Goal: Complete application form

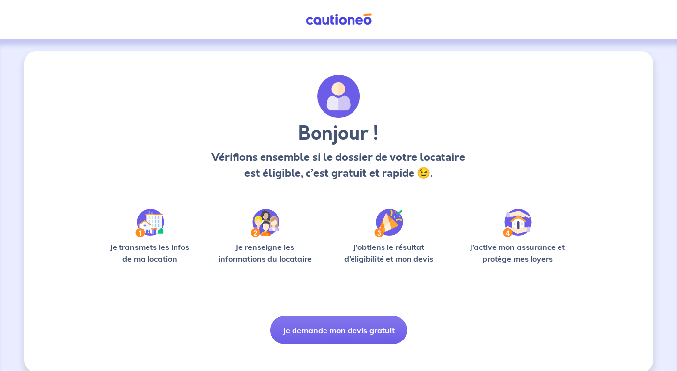
scroll to position [13, 0]
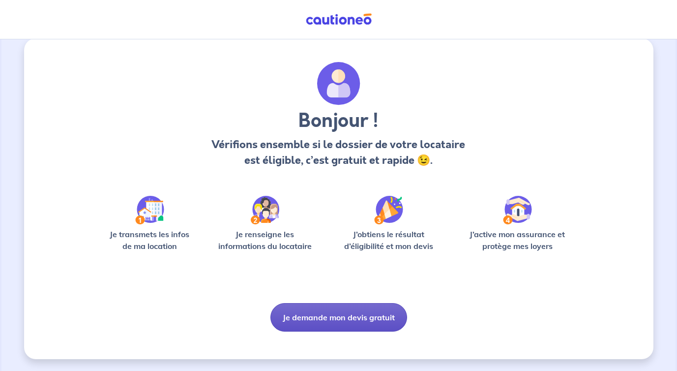
click at [363, 314] on button "Je demande mon devis gratuit" at bounding box center [338, 317] width 137 height 29
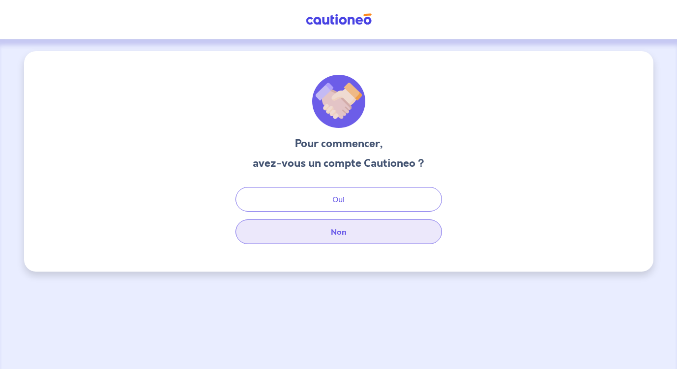
click at [353, 239] on button "Non" at bounding box center [339, 231] width 207 height 25
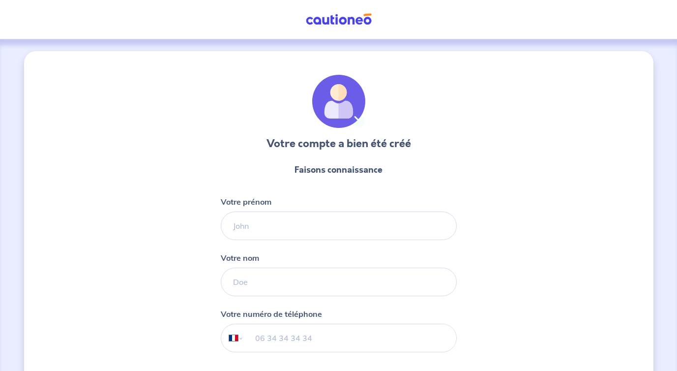
select select "FR"
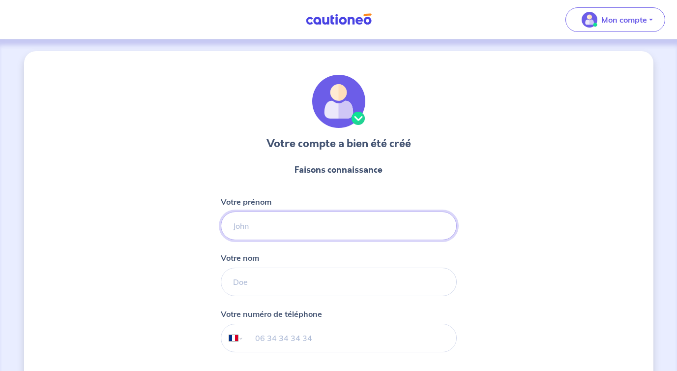
click at [355, 213] on input "Votre prénom" at bounding box center [339, 225] width 236 height 29
type input "[PERSON_NAME]"
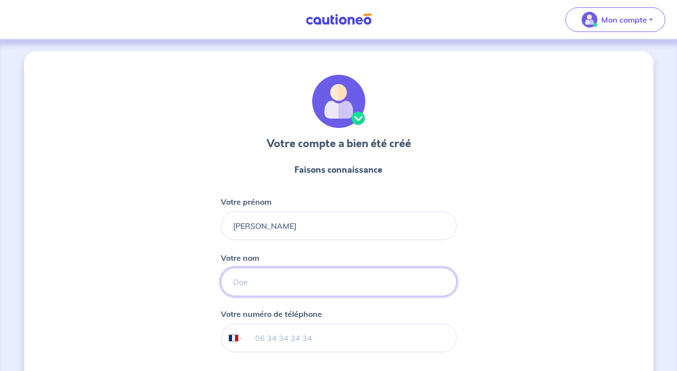
type input "Le Goascoz"
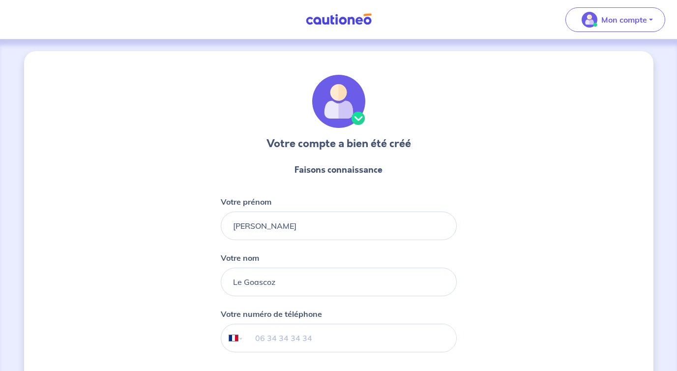
type input "06 84 38 75 34"
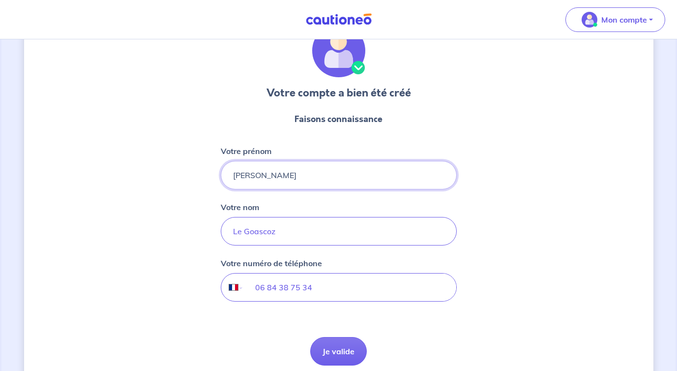
scroll to position [92, 0]
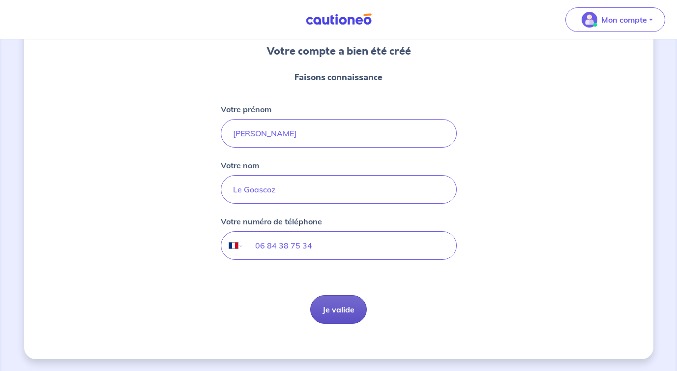
click at [346, 306] on button "Je valide" at bounding box center [338, 309] width 57 height 29
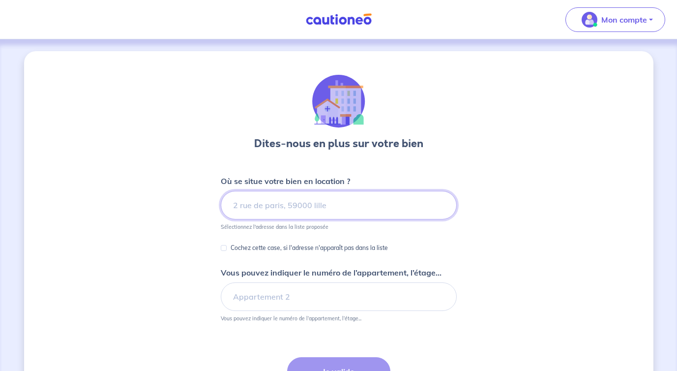
click at [352, 207] on input at bounding box center [339, 205] width 236 height 29
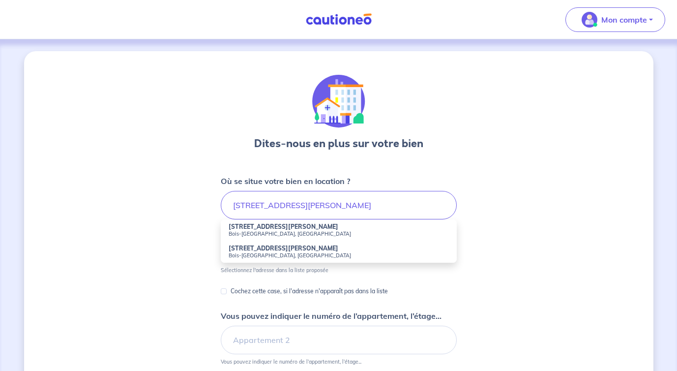
click at [304, 227] on li "[STREET_ADDRESS][PERSON_NAME]" at bounding box center [339, 230] width 236 height 22
type input "[STREET_ADDRESS][PERSON_NAME]"
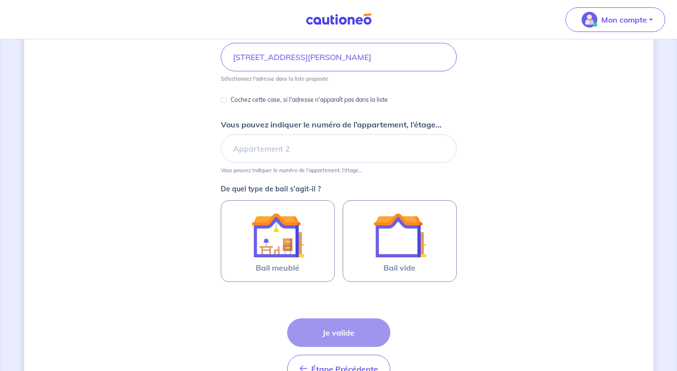
scroll to position [152, 0]
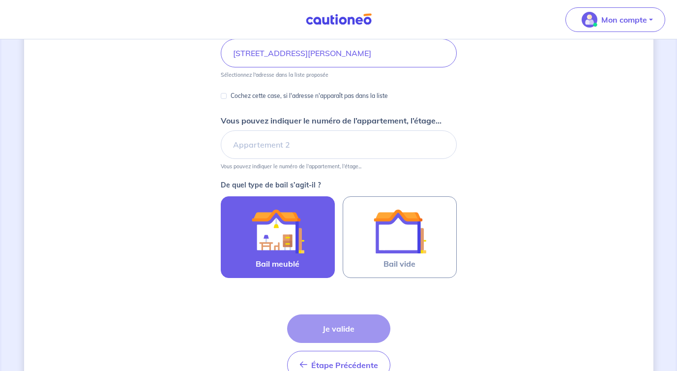
click at [285, 242] on img at bounding box center [277, 231] width 53 height 53
click at [0, 0] on input "Bail meublé" at bounding box center [0, 0] width 0 height 0
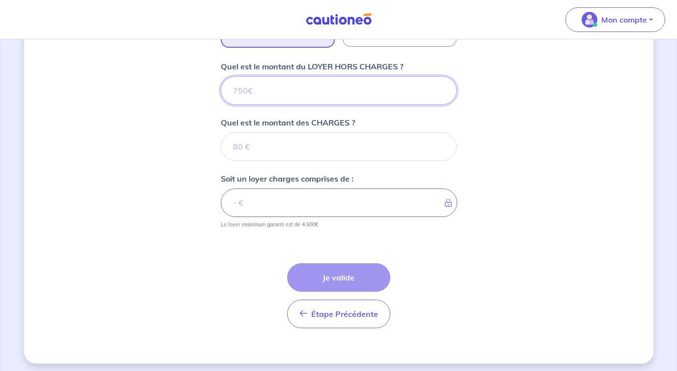
scroll to position [388, 0]
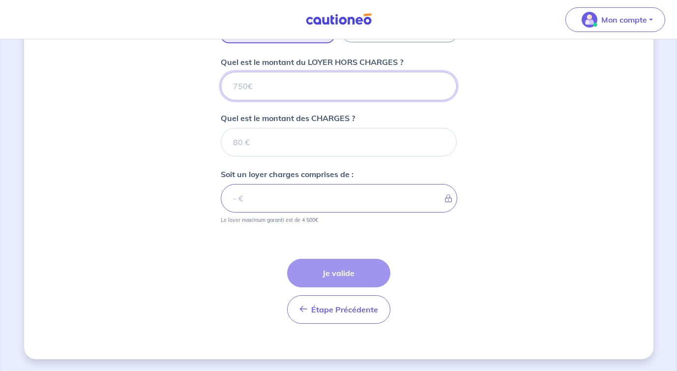
type input "2"
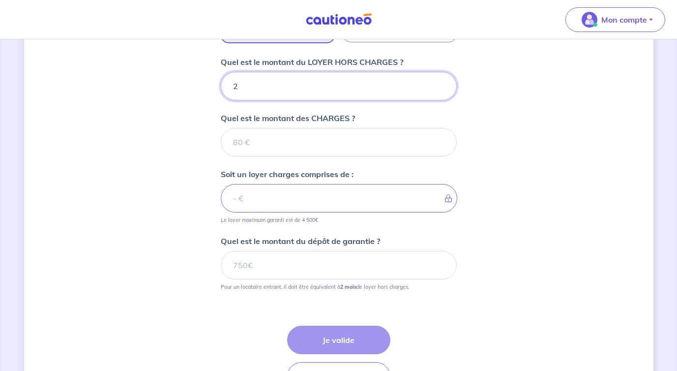
type input "27"
type input "2"
type input "20"
type input "2070"
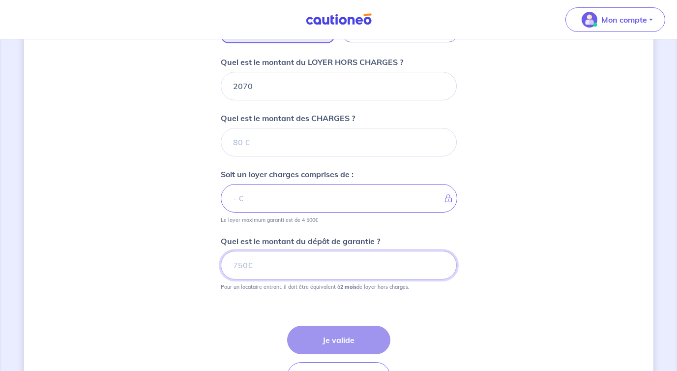
click at [300, 256] on input "Quel est le montant du dépôt de garantie ?" at bounding box center [339, 265] width 236 height 29
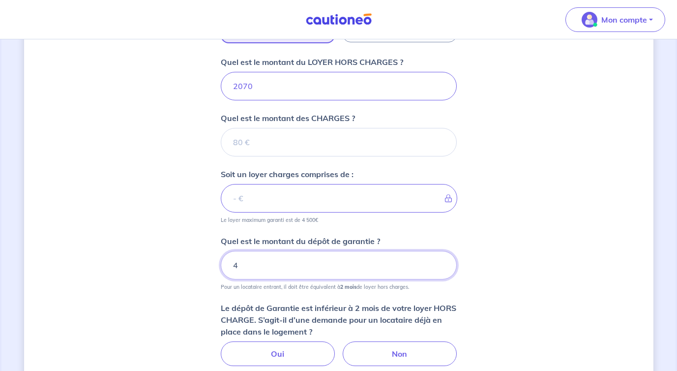
type input "42"
type input "4200"
type input "42"
type input "4"
type input "419"
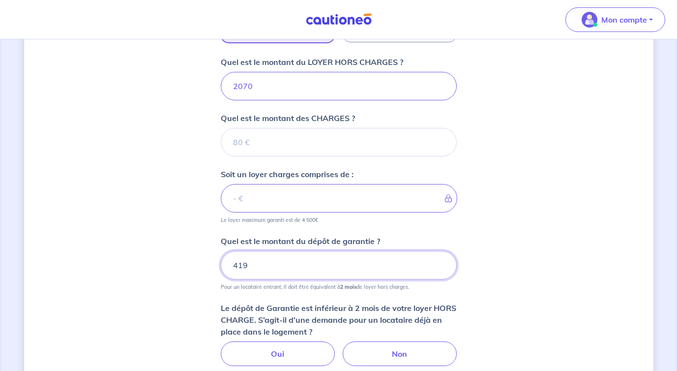
type input "41"
type input "410"
type input "4100"
click at [302, 325] on p "Le dépôt de Garantie est inférieur à 2 mois de votre loyer HORS CHARGE. S’agit-…" at bounding box center [339, 319] width 236 height 35
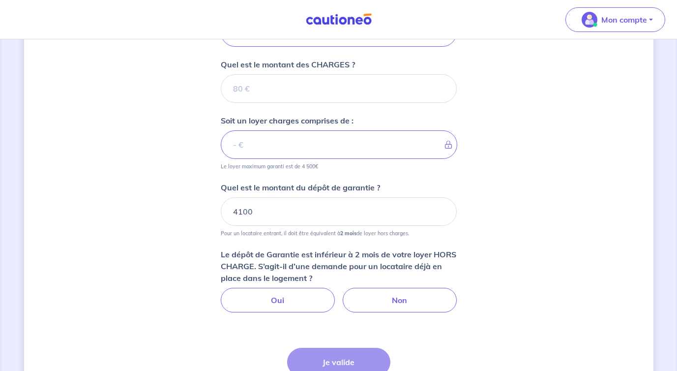
scroll to position [446, 0]
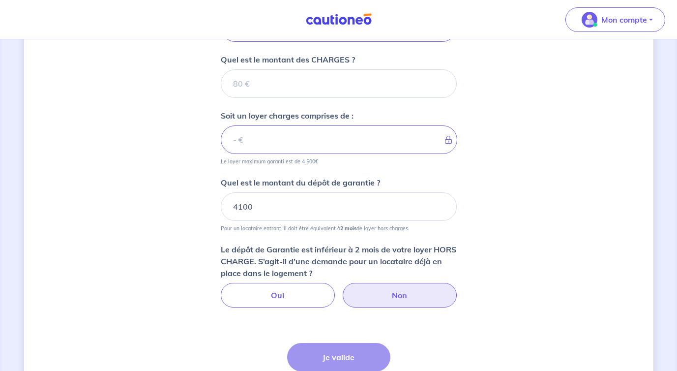
click at [388, 293] on label "Non" at bounding box center [400, 295] width 114 height 25
click at [342, 289] on input "Non" at bounding box center [338, 286] width 6 height 6
radio input "true"
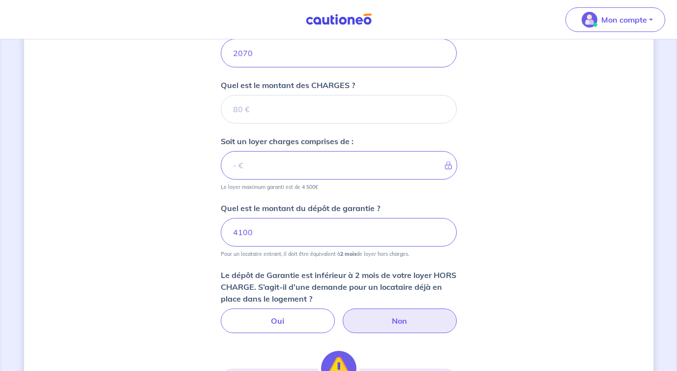
scroll to position [370, 0]
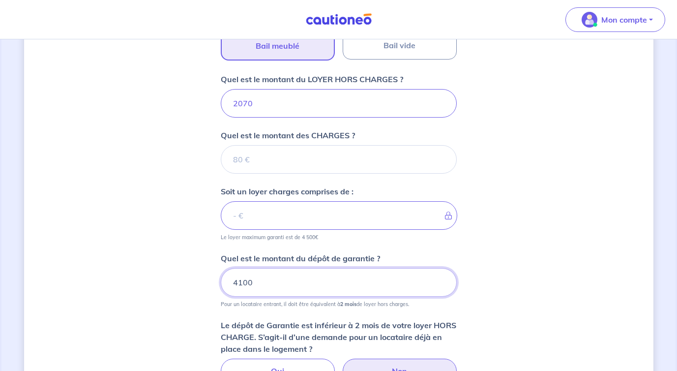
drag, startPoint x: 242, startPoint y: 282, endPoint x: 247, endPoint y: 284, distance: 5.1
click at [247, 284] on input "4100" at bounding box center [339, 282] width 236 height 29
type input "4140"
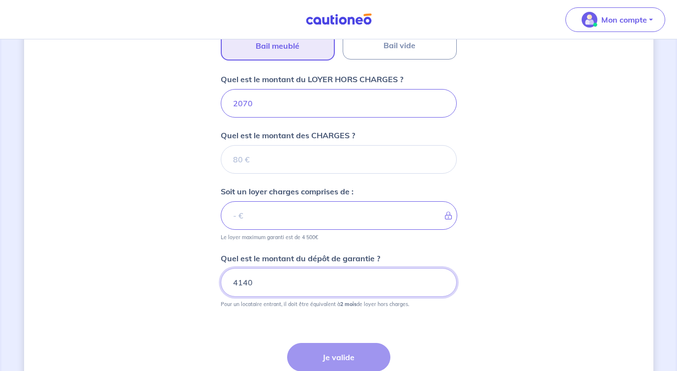
type input "4140"
click at [337, 359] on div "Étape Précédente Précédent Je valide Je valide" at bounding box center [338, 375] width 103 height 65
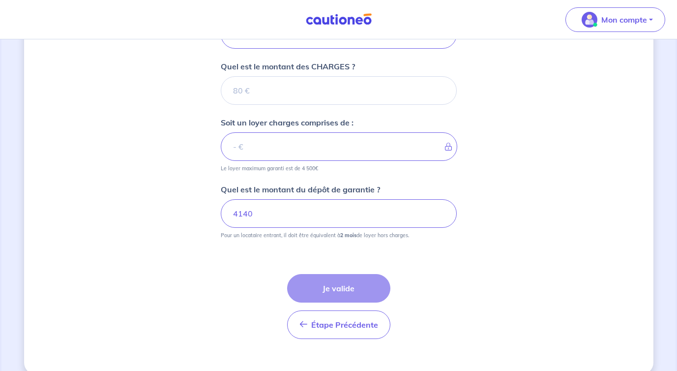
scroll to position [454, 0]
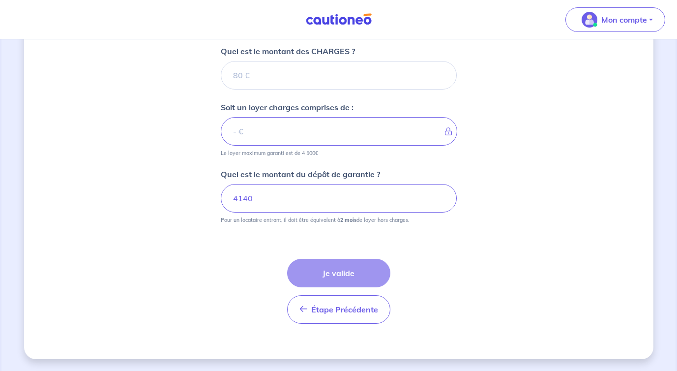
click at [339, 276] on div "Étape Précédente Précédent Je valide Je valide" at bounding box center [338, 291] width 103 height 65
click at [335, 193] on input "4140" at bounding box center [339, 198] width 236 height 29
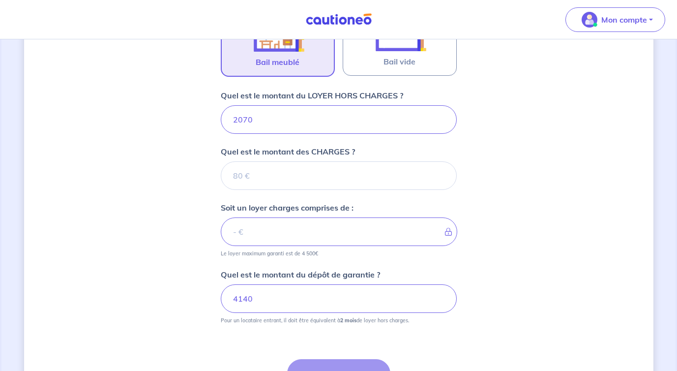
scroll to position [354, 0]
click at [319, 248] on small "Le loyer maximum garanti est de 4 500€" at bounding box center [339, 251] width 236 height 11
click at [323, 181] on input "Quel est le montant des CHARGES ?" at bounding box center [339, 176] width 236 height 29
type input "0"
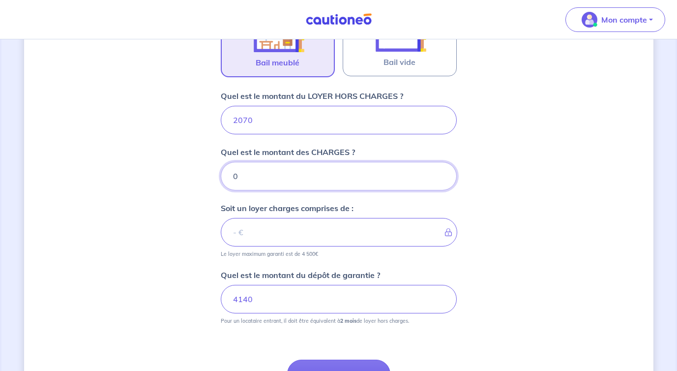
type input "2070"
type input "0"
click at [494, 282] on div "Dites-nous en plus sur votre bien Où se situe votre bien en location ? 68b Rue …" at bounding box center [338, 79] width 629 height 762
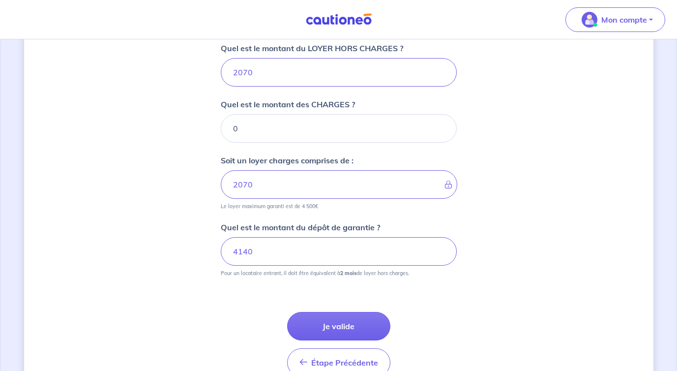
scroll to position [454, 0]
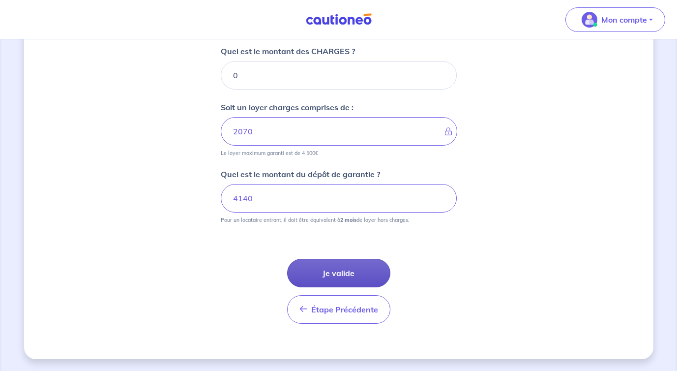
click at [347, 277] on button "Je valide" at bounding box center [338, 273] width 103 height 29
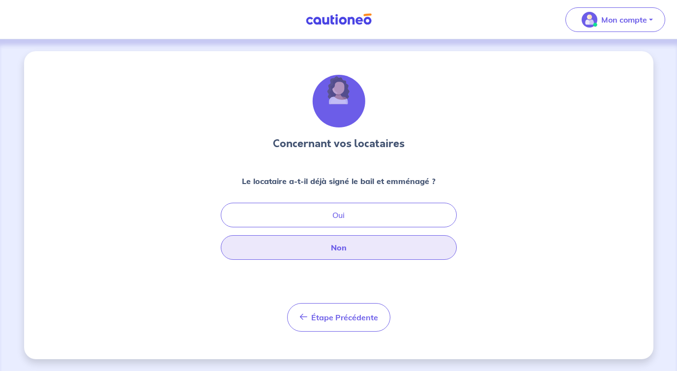
click at [346, 246] on button "Non" at bounding box center [339, 247] width 236 height 25
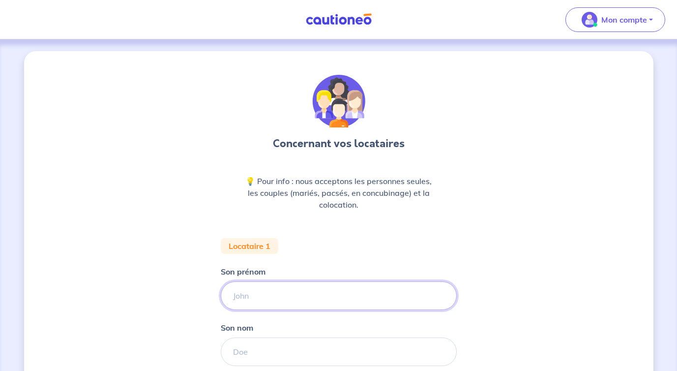
click at [321, 291] on input "Son prénom" at bounding box center [339, 295] width 236 height 29
